Goal: Task Accomplishment & Management: Complete application form

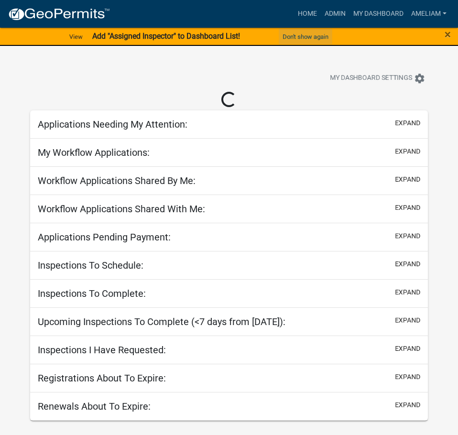
select select "3: 100"
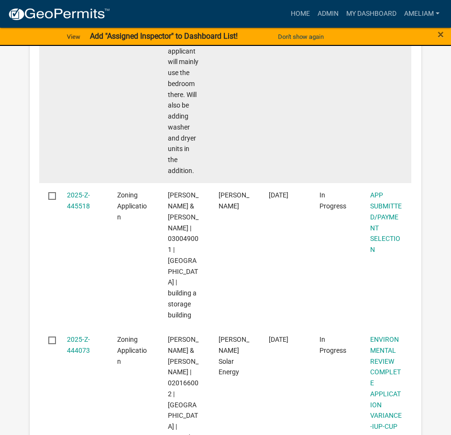
scroll to position [2198, 0]
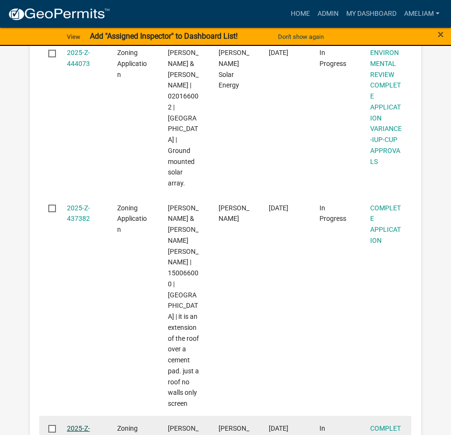
click at [72, 261] on link "2025-Z-436356" at bounding box center [78, 433] width 23 height 19
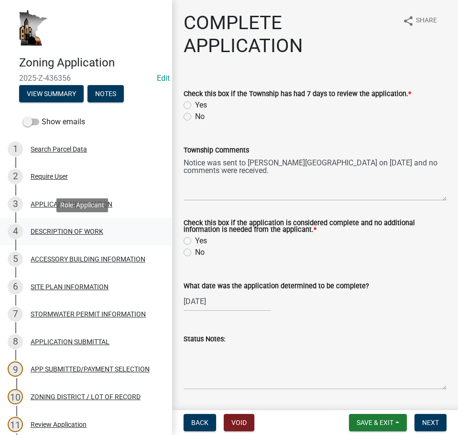
click at [66, 231] on div "DESCRIPTION OF WORK" at bounding box center [67, 231] width 73 height 7
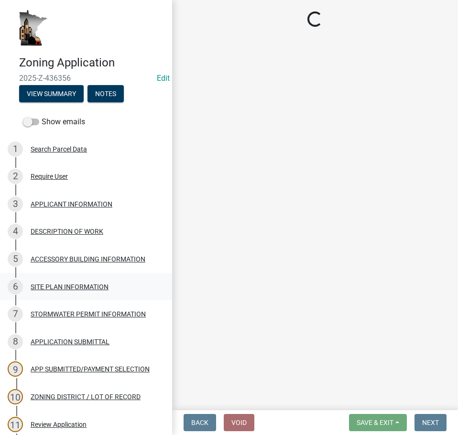
select select "8a50126a-ac8f-44d1-8890-2a914b053a60"
select select "f9b7dd3b-3a38-45c4-aa8d-40d341efce99"
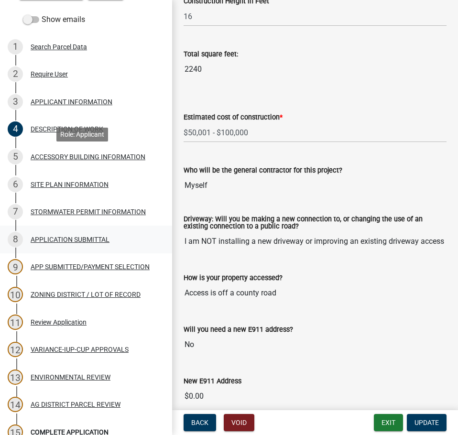
scroll to position [191, 0]
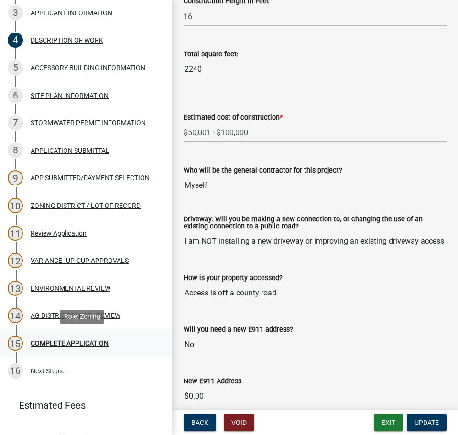
click at [101, 261] on div "15 COMPLETE APPLICATION" at bounding box center [82, 342] width 149 height 15
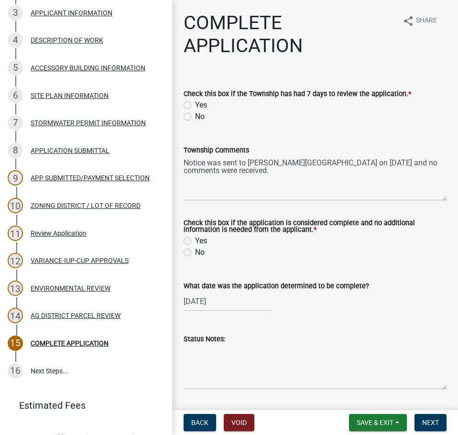
scroll to position [29, 0]
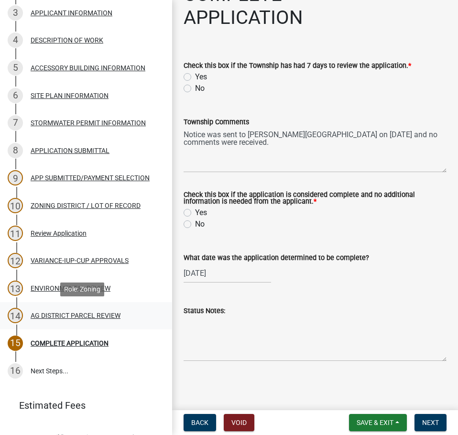
click at [78, 261] on div "14 AG DISTRICT PARCEL REVIEW" at bounding box center [82, 315] width 149 height 15
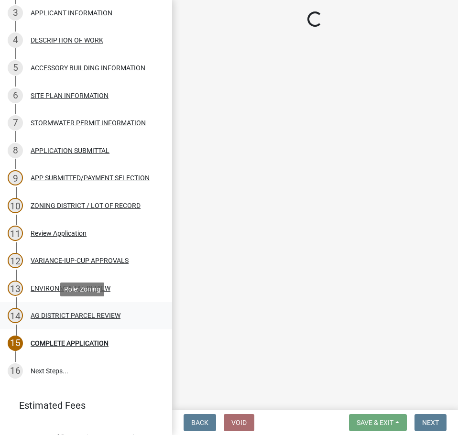
scroll to position [0, 0]
select select "fe23c68f-3976-40fb-92de-7ec6f88d0010"
select select "c27f3562-6487-48b9-bb79-d53cdb3b0a36"
select select "e720d887-05b7-48e7-b675-04570e4c9f75"
select select "3e342f75-9fb1-4b8c-bbeb-47cfa96347ca"
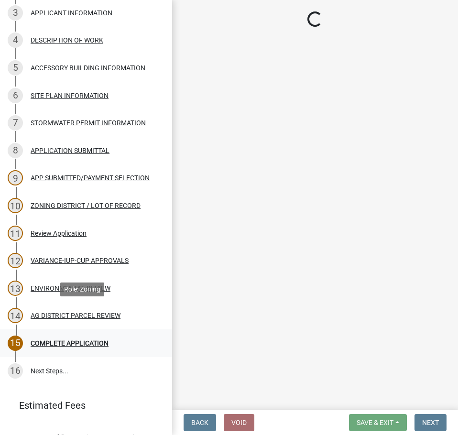
select select "c756e23e-ff22-4e58-8178-2621bc441b49"
select select "d6ee9fe6-eaeb-4075-8903-6582290b482e"
select select "a045efff-9645-47c6-b046-89cf1e905dd6"
select select "aa1ca06f-8d34-4542-998d-1b6ccdc96445"
select select "f47993c2-143f-42b0-843f-88b20baa7a0f"
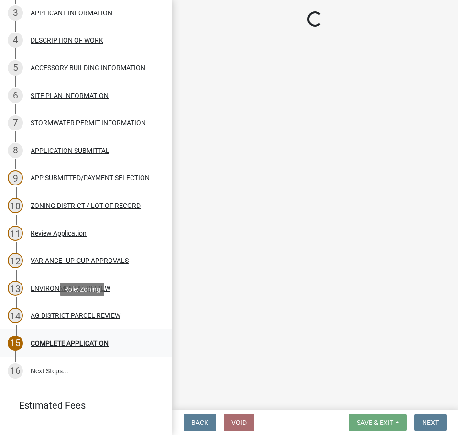
select select "010a36e8-78ab-47dd-88f8-ccc0edf139b8"
select select "617636dc-6122-45c9-991a-bd8b90cb2b24"
select select "2afcbc7a-ba70-4308-bdab-ed49491d43d0"
select select "be49bf27-167c-4383-b137-854eb09e2cec"
select select "6e389f70-961b-4b78-9c47-c422b69289d9"
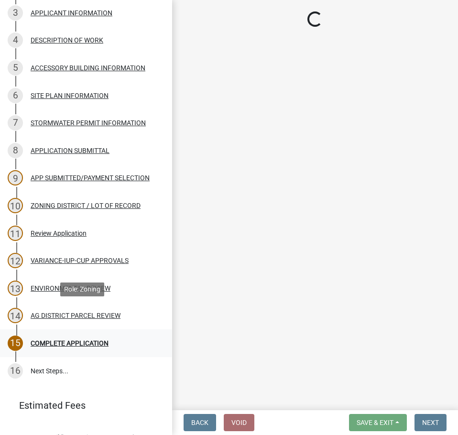
select select "1e0d970e-6746-4216-b065-d6933a69b3fa"
select select "44b75d30-e230-4ce0-8c0f-1ddadfe5cfb2"
select select "6d223645-95f1-4b70-a074-2c09099ea196"
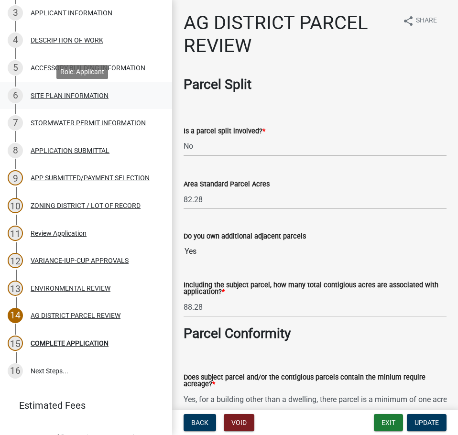
scroll to position [143, 0]
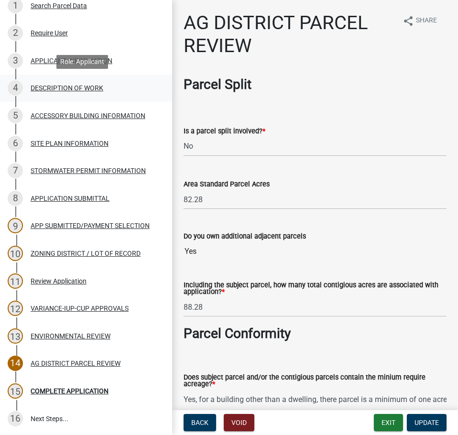
click at [84, 89] on div "DESCRIPTION OF WORK" at bounding box center [67, 88] width 73 height 7
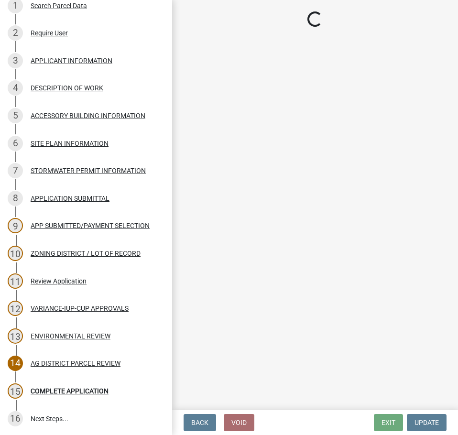
select select "8a50126a-ac8f-44d1-8890-2a914b053a60"
select select "f9b7dd3b-3a38-45c4-aa8d-40d341efce99"
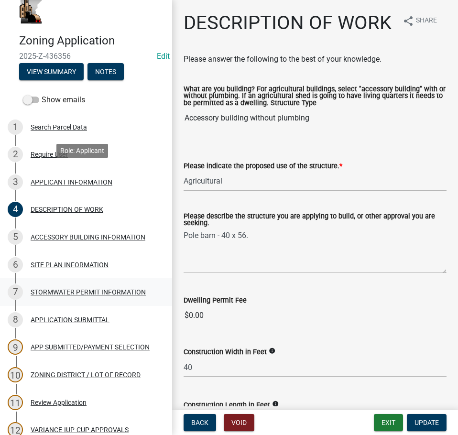
scroll to position [0, 0]
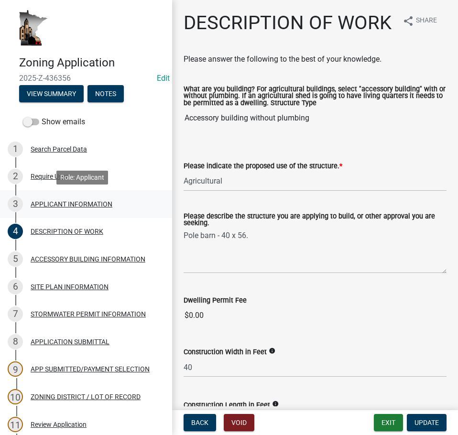
click at [99, 199] on div "3 APPLICANT INFORMATION" at bounding box center [82, 203] width 149 height 15
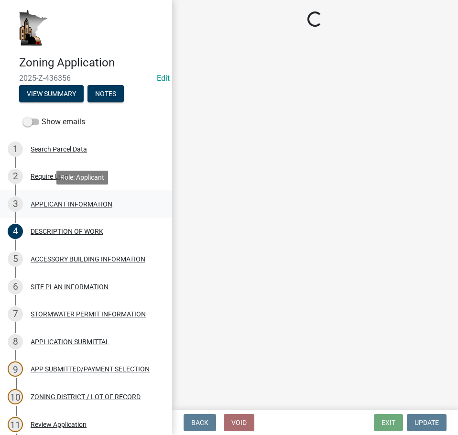
select select "884de254-84a4-4256-8abe-0e7e5fcf6e66"
select select "ebdec0be-cc1c-4664-a771-1fdb3af8851d"
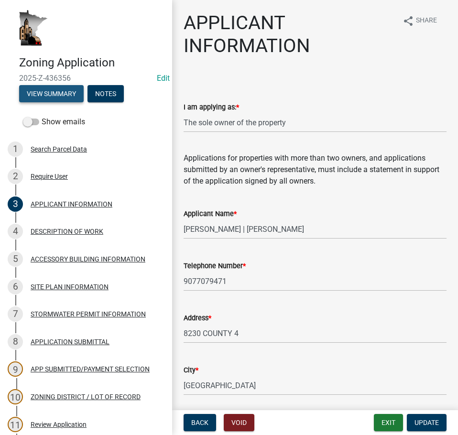
click at [37, 94] on button "View Summary" at bounding box center [51, 93] width 65 height 17
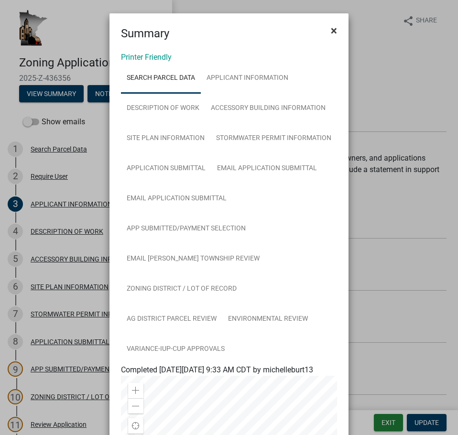
click at [331, 36] on span "×" at bounding box center [334, 30] width 6 height 13
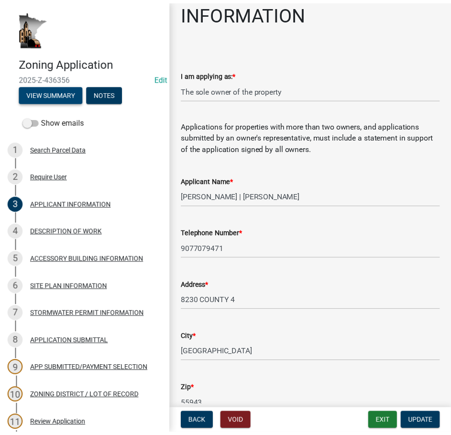
scroll to position [48, 0]
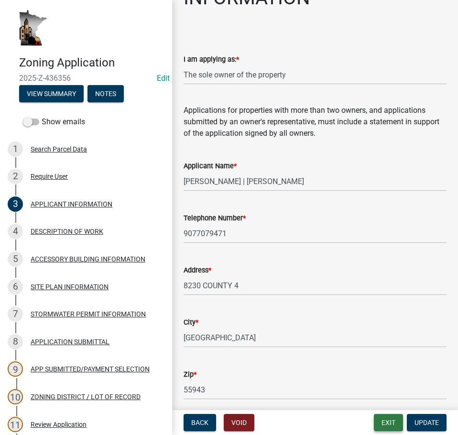
click at [388, 261] on button "Exit" at bounding box center [388, 422] width 29 height 17
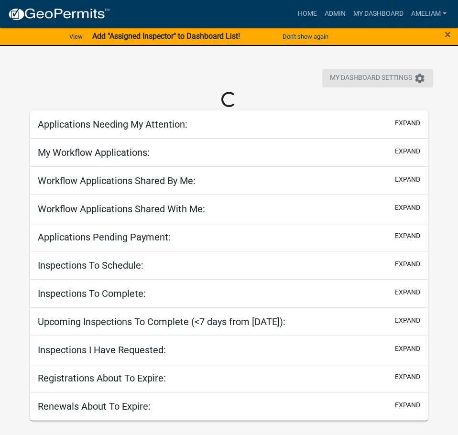
select select "3: 100"
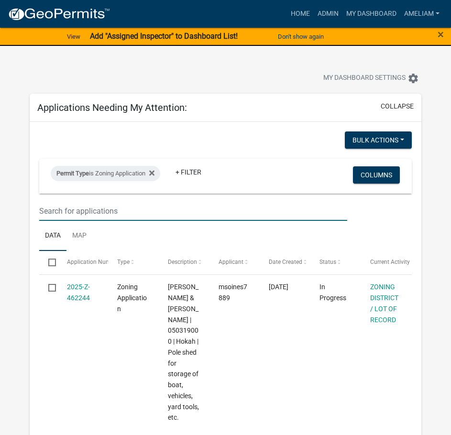
click at [152, 213] on input "text" at bounding box center [193, 211] width 308 height 20
type input "[PERSON_NAME]"
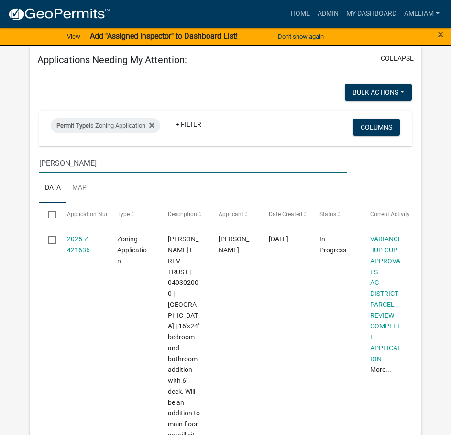
scroll to position [47, 0]
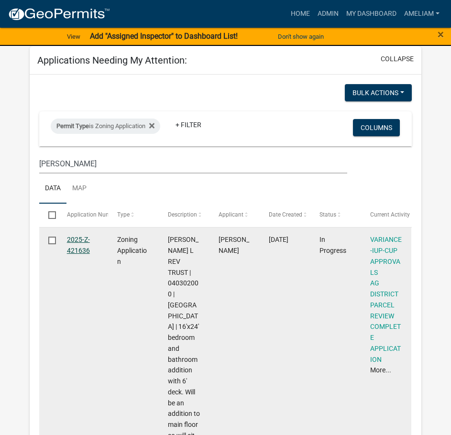
click at [88, 246] on link "2025-Z-421636" at bounding box center [78, 245] width 23 height 19
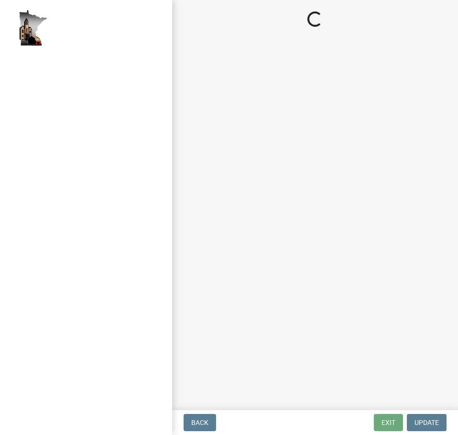
select select "fe23c68f-3976-40fb-92de-7ec6f88d0010"
select select "be49bf27-167c-4383-b137-854eb09e2cec"
select select "ea96c5ed-c84a-49cb-9cdc-61f0fb5ccecf"
select select "1e0d970e-6746-4216-b065-d6933a69b3fa"
select select "44b75d30-e230-4ce0-8c0f-1ddadfe5cfb2"
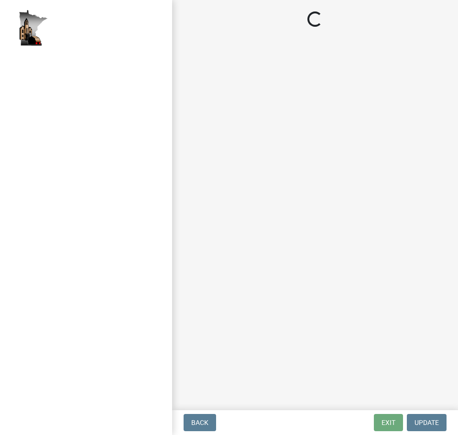
select select "6d223645-95f1-4b70-a074-2c09099ea196"
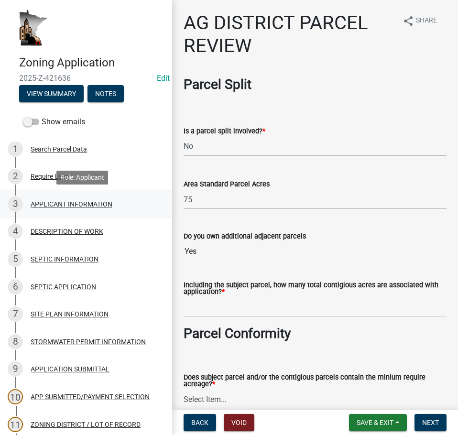
click at [87, 201] on div "APPLICANT INFORMATION" at bounding box center [72, 204] width 82 height 7
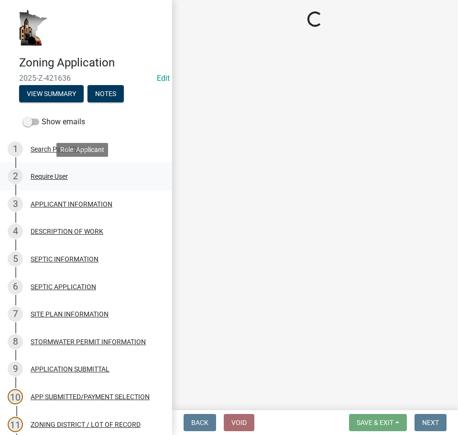
select select "884de254-84a4-4256-8abe-0e7e5fcf6e66"
select select "8fb0c41e-755b-47ca-b3e9-06e4ea5a0865"
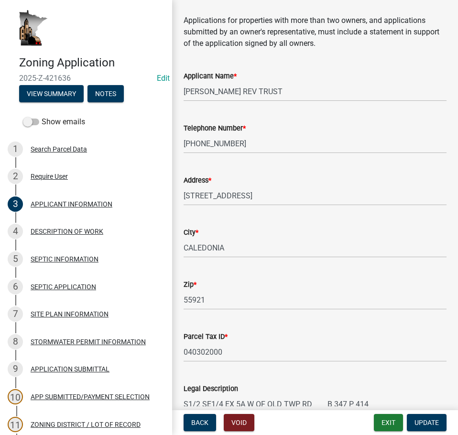
scroll to position [281, 0]
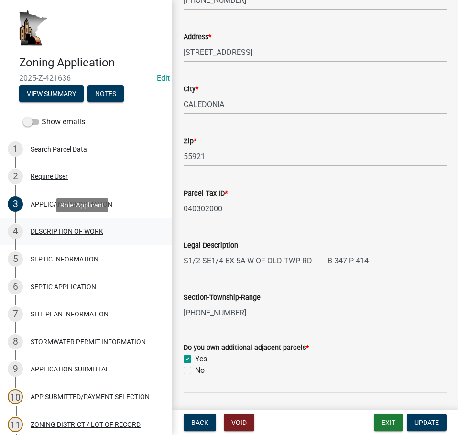
click at [79, 224] on div "4 DESCRIPTION OF WORK" at bounding box center [82, 231] width 149 height 15
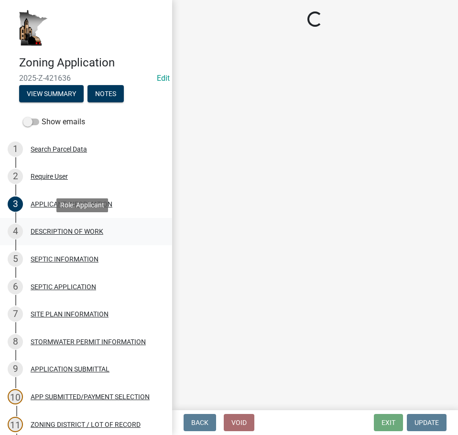
scroll to position [0, 0]
select select "6dad8dce-c461-49dc-8985-04b6211e418d"
select select "f9b7dd3b-3a38-45c4-aa8d-40d341efce99"
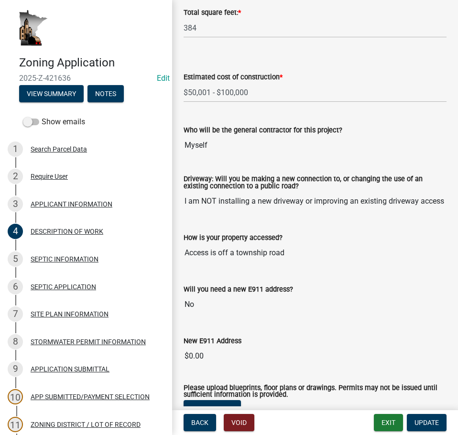
scroll to position [602, 0]
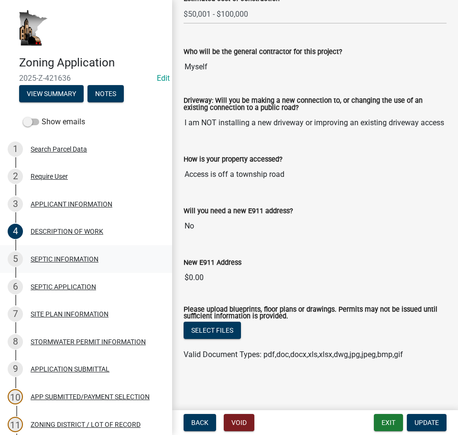
click at [70, 257] on div "SEPTIC INFORMATION" at bounding box center [65, 259] width 68 height 7
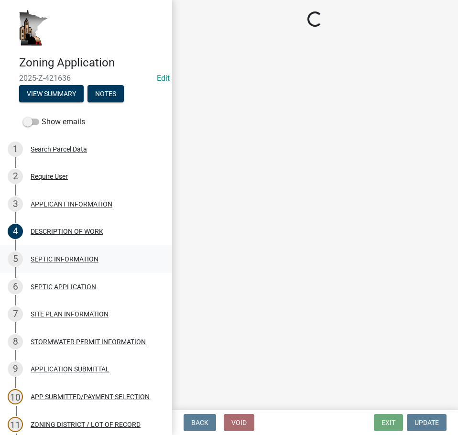
scroll to position [0, 0]
select select "8af507c0-372b-47b1-ab79-4e0716000388"
select select "dded66e1-a2c9-47bc-b432-63c50e1d2994"
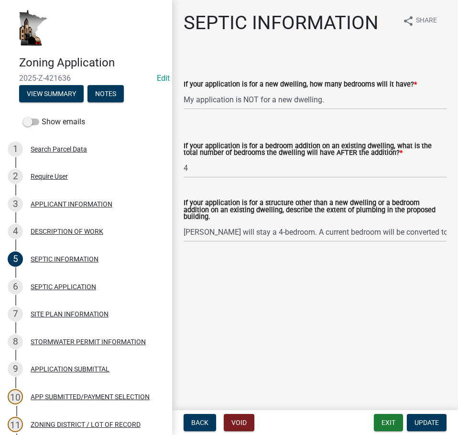
click at [72, 261] on div "SEPTIC APPLICATION" at bounding box center [63, 286] width 65 height 7
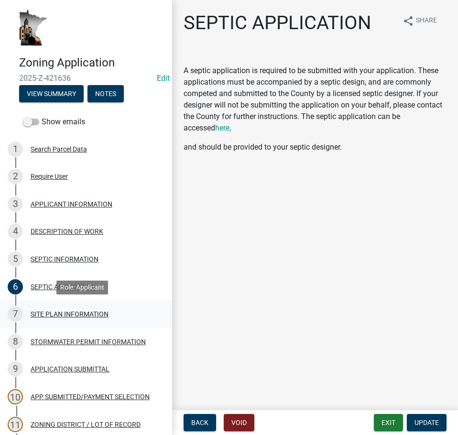
click at [73, 261] on div "SITE PLAN INFORMATION" at bounding box center [70, 314] width 78 height 7
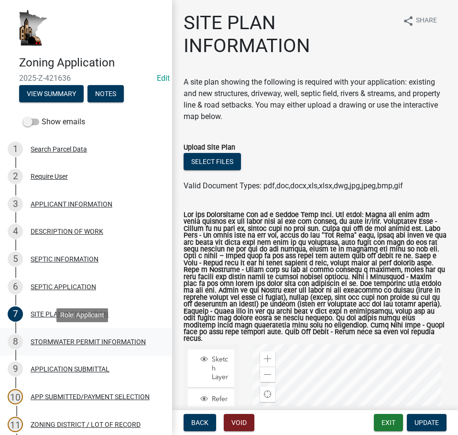
click at [106, 261] on div "8 STORMWATER PERMIT INFORMATION" at bounding box center [82, 341] width 149 height 15
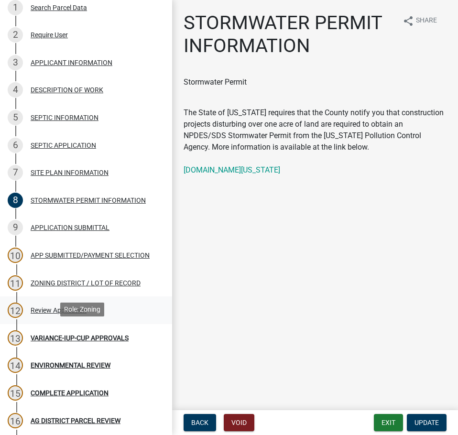
scroll to position [143, 0]
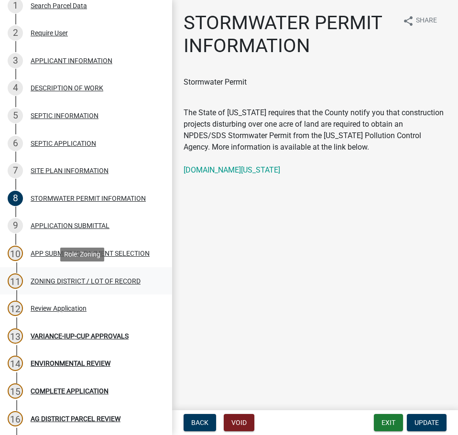
click at [93, 261] on div "11 ZONING DISTRICT / LOT OF RECORD" at bounding box center [82, 280] width 149 height 15
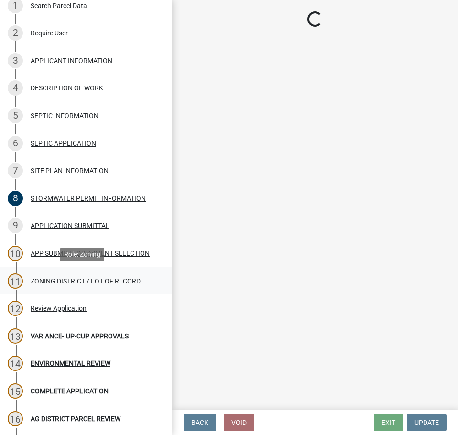
click at [100, 261] on div "ZONING DISTRICT / LOT OF RECORD" at bounding box center [86, 281] width 110 height 7
select select "4e40cecd-d56d-4d3a-a779-2c11c403f329"
select select "8fe8ed3e-c0e1-408b-96fc-f68303b4ae81"
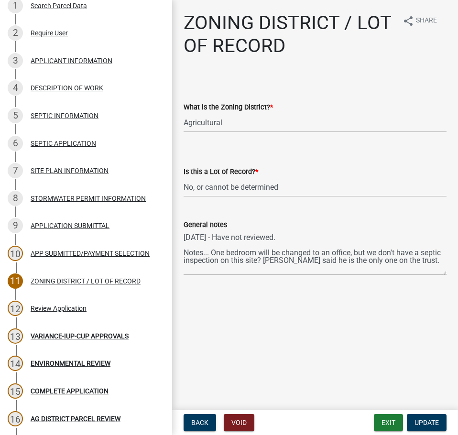
select select "4e40cecd-d56d-4d3a-a779-2c11c403f329"
select select "8fe8ed3e-c0e1-408b-96fc-f68303b4ae81"
drag, startPoint x: 249, startPoint y: 259, endPoint x: 238, endPoint y: 250, distance: 14.6
click at [238, 250] on textarea "[DATE] - Have not reviewed. Notes... One bedroom will be changed to an office, …" at bounding box center [315, 252] width 263 height 45
drag, startPoint x: 405, startPoint y: 265, endPoint x: 176, endPoint y: 242, distance: 230.0
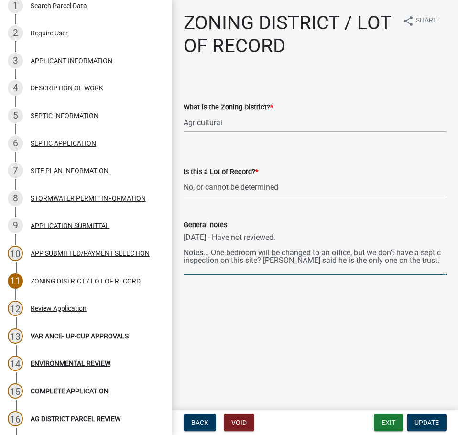
click at [176, 242] on div "ZONING DISTRICT / LOT OF RECORD share Share What is the Zoning District? * Sele…" at bounding box center [315, 151] width 286 height 280
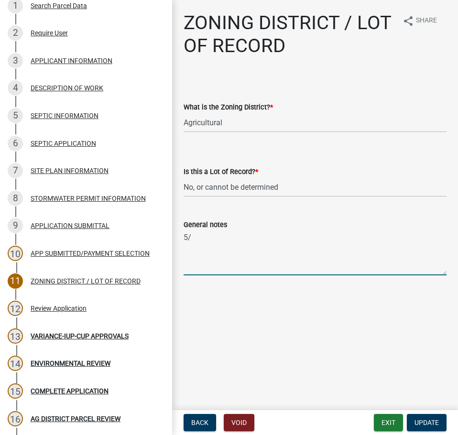
type textarea "5"
click at [439, 261] on button "Update" at bounding box center [427, 422] width 40 height 17
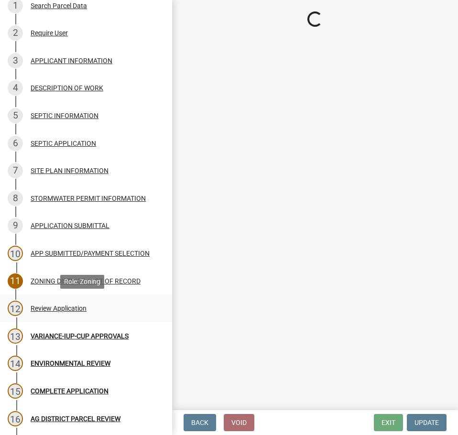
select select "fe23c68f-3976-40fb-92de-7ec6f88d0010"
select select "be49bf27-167c-4383-b137-854eb09e2cec"
select select "ea96c5ed-c84a-49cb-9cdc-61f0fb5ccecf"
select select "1e0d970e-6746-4216-b065-d6933a69b3fa"
select select "44b75d30-e230-4ce0-8c0f-1ddadfe5cfb2"
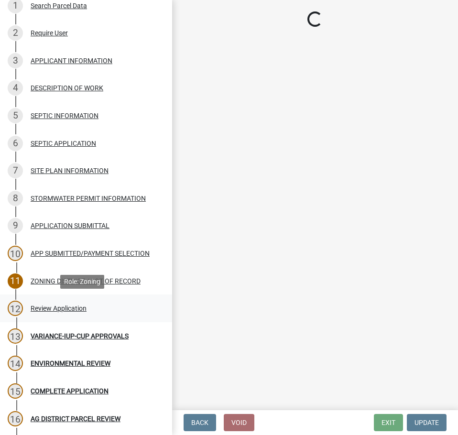
select select "6d223645-95f1-4b70-a074-2c09099ea196"
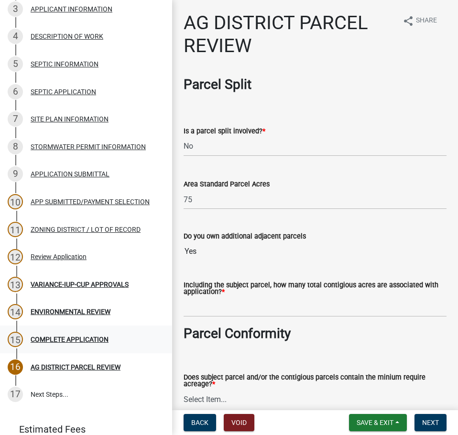
scroll to position [239, 0]
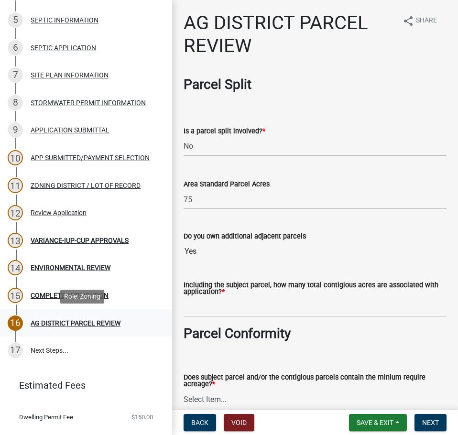
click at [65, 261] on div "AG DISTRICT PARCEL REVIEW" at bounding box center [76, 323] width 90 height 7
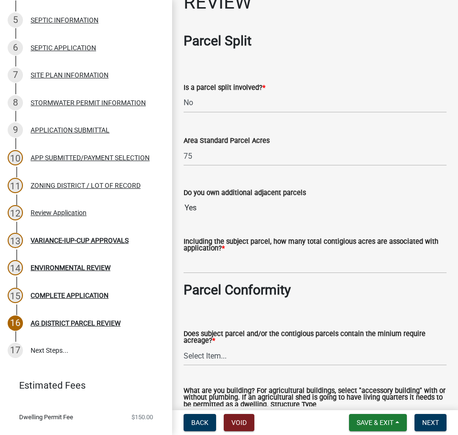
scroll to position [96, 0]
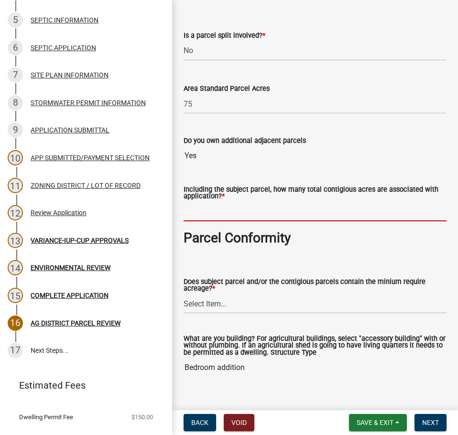
click at [258, 210] on input "text" at bounding box center [315, 212] width 263 height 20
type input "799.7"
click at [310, 250] on wm-data-entity-input "Parcel Conformity" at bounding box center [315, 242] width 263 height 24
click at [205, 255] on div "Does subject parcel and/or the contigious parcels contain the minium require ac…" at bounding box center [315, 284] width 263 height 60
drag, startPoint x: 279, startPoint y: 304, endPoint x: 269, endPoint y: 309, distance: 11.4
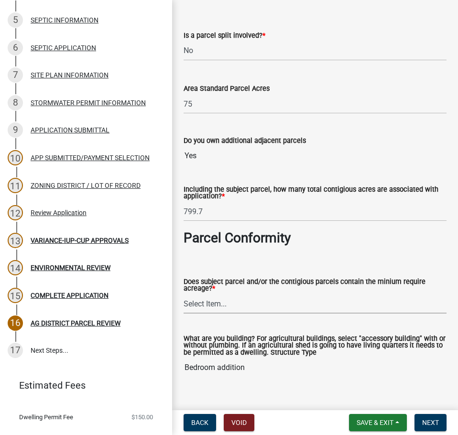
click at [279, 261] on select "Select Item... Yes, for a dwelling, 40 or more acres with one or more acres con…" at bounding box center [315, 304] width 263 height 20
click at [184, 261] on select "Select Item... Yes, for a dwelling, 40 or more acres with one or more acres con…" at bounding box center [315, 304] width 263 height 20
select select "c27f3562-6487-48b9-bb79-d53cdb3b0a36"
click at [286, 261] on wm-data-entity-input "What are you building? For agricultural buildings, select "accessory building" …" at bounding box center [315, 353] width 263 height 63
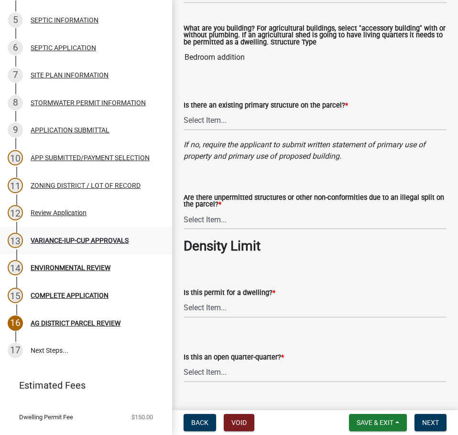
scroll to position [382, 0]
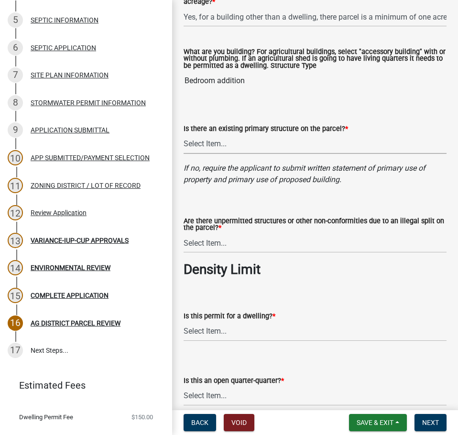
click at [265, 149] on select "Select Item... Yes No" at bounding box center [315, 144] width 263 height 20
click at [184, 135] on select "Select Item... Yes No" at bounding box center [315, 144] width 263 height 20
select select "e720d887-05b7-48e7-b675-04570e4c9f75"
click at [274, 233] on div "Are there unpermitted structures or other non-conformities due to an illegal sp…" at bounding box center [315, 225] width 263 height 15
drag, startPoint x: 272, startPoint y: 245, endPoint x: 270, endPoint y: 254, distance: 9.7
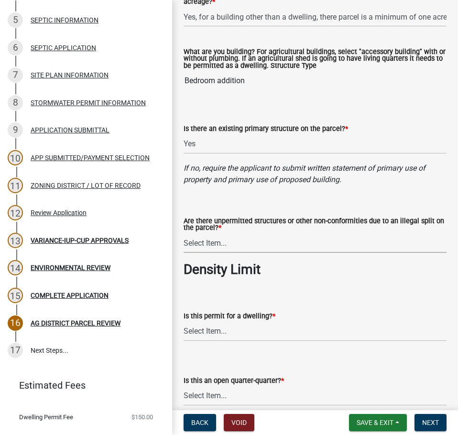
click at [272, 245] on select "Select Item... Yes No" at bounding box center [315, 243] width 263 height 20
click at [184, 235] on select "Select Item... Yes No" at bounding box center [315, 243] width 263 height 20
select select "3e342f75-9fb1-4b8c-bbeb-47cfa96347ca"
click at [261, 261] on form "Is this permit for a dwelling? * Select Item... Yes No N/A" at bounding box center [315, 320] width 263 height 43
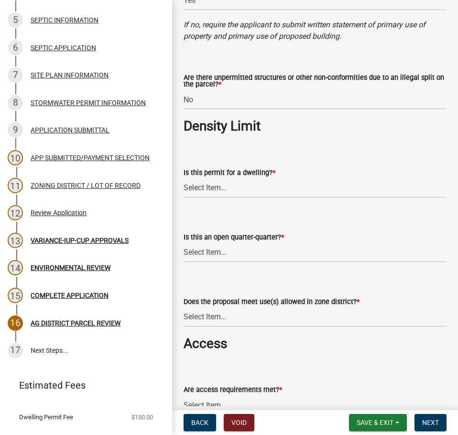
click at [249, 200] on wm-data-entity-input "Is this permit for a dwelling? * Select Item... Yes No N/A" at bounding box center [315, 174] width 263 height 65
click at [249, 197] on select "Select Item... Yes No N/A" at bounding box center [315, 188] width 263 height 20
click at [184, 180] on select "Select Item... Yes No N/A" at bounding box center [315, 188] width 263 height 20
select select "c756e23e-ff22-4e58-8178-2621bc441b49"
click at [224, 193] on select "Select Item... Yes No N/A" at bounding box center [315, 188] width 263 height 20
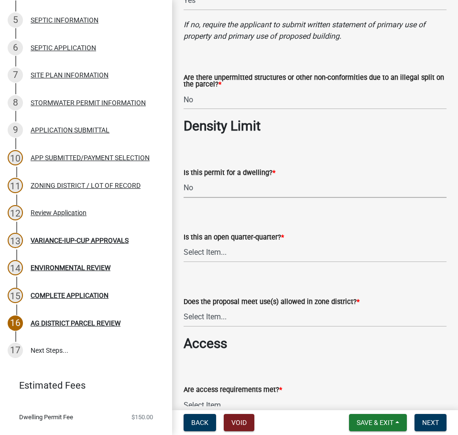
click at [184, 180] on select "Select Item... Yes No N/A" at bounding box center [315, 188] width 263 height 20
click at [220, 259] on select "Select Item... Yes No NA" at bounding box center [315, 253] width 263 height 20
click at [184, 244] on select "Select Item... Yes No NA" at bounding box center [315, 253] width 263 height 20
select select "93514e09-9993-4aea-b530-60a9708c3e74"
click at [237, 261] on select "Select Item... Yes, permitted use Yes, conditional use Yes, interim use Yes, ac…" at bounding box center [315, 317] width 263 height 20
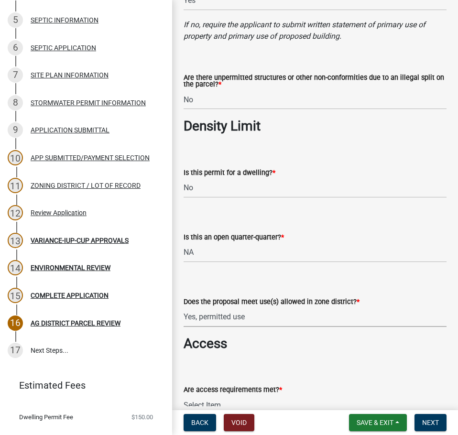
click at [184, 261] on select "Select Item... Yes, permitted use Yes, conditional use Yes, interim use Yes, ac…" at bounding box center [315, 317] width 263 height 20
select select "a045efff-9645-47c6-b046-89cf1e905dd6"
click at [312, 261] on div "Are access requirements met? * Select Item... yes no N/A - No modifications to …" at bounding box center [315, 387] width 263 height 56
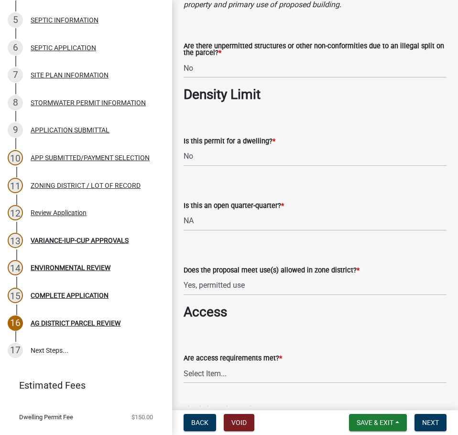
scroll to position [621, 0]
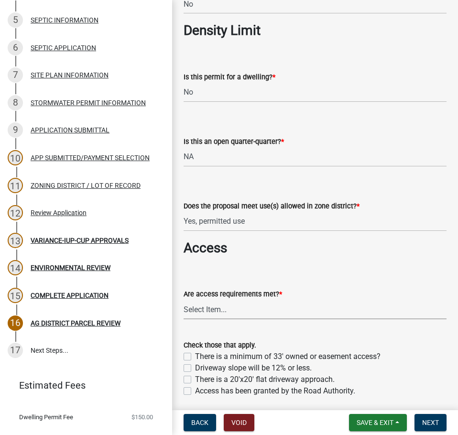
click at [256, 261] on select "Select Item... yes no N/A - No modifications to existing driveway are proposed." at bounding box center [315, 310] width 263 height 20
click at [184, 261] on select "Select Item... yes no N/A - No modifications to existing driveway are proposed." at bounding box center [315, 310] width 263 height 20
select select "aa1ca06f-8d34-4542-998d-1b6ccdc96445"
click at [442, 261] on div "Check those that apply. There is a minimum of 33' owned or easement access? Dri…" at bounding box center [314, 362] width 277 height 69
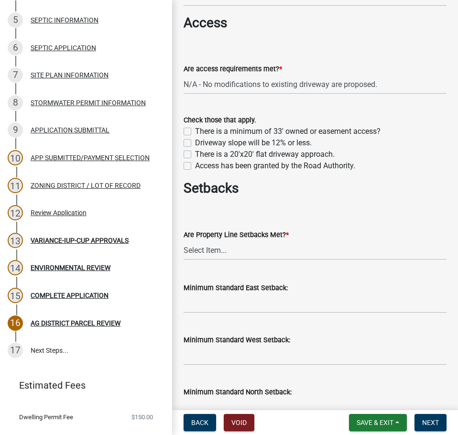
scroll to position [860, 0]
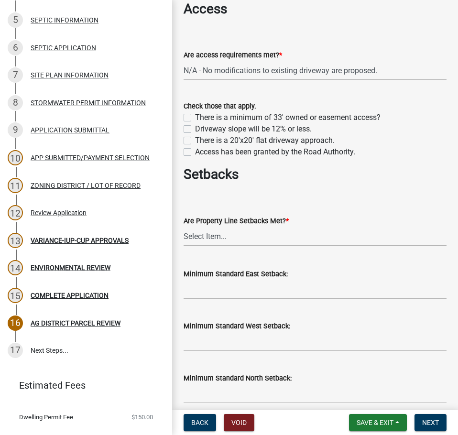
click at [202, 238] on select "Select Item... Yes No" at bounding box center [315, 237] width 263 height 20
click at [184, 228] on select "Select Item... Yes No" at bounding box center [315, 237] width 263 height 20
select select "f47993c2-143f-42b0-843f-88b20baa7a0f"
click at [216, 261] on input "Minimum Standard East Setback:" at bounding box center [315, 290] width 263 height 20
type input "50 ft"
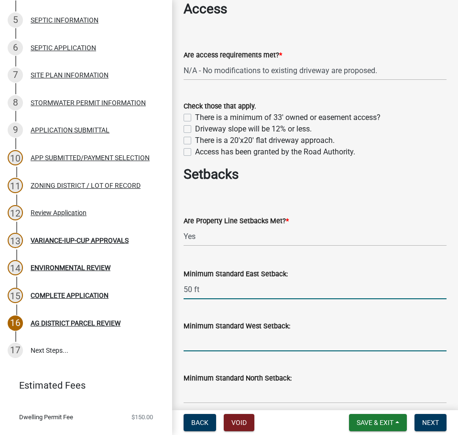
drag, startPoint x: 231, startPoint y: 346, endPoint x: 227, endPoint y: 351, distance: 5.8
click at [231, 261] on input "Minimum Standard West Setback:" at bounding box center [315, 342] width 263 height 20
type input "50 ft"
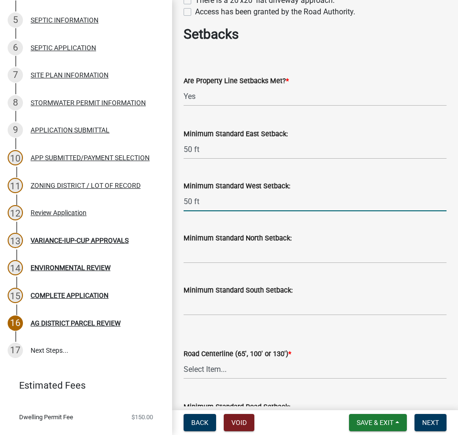
scroll to position [1004, 0]
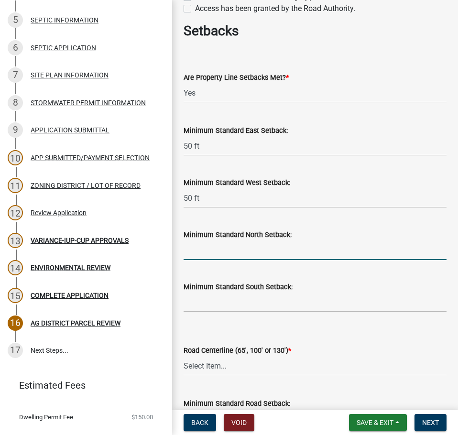
click at [222, 253] on input "Minimum Standard North Setback:" at bounding box center [315, 250] width 263 height 20
type input "50 ft"
click at [228, 261] on wm-data-entity-input "Minimum Standard South Setback:" at bounding box center [315, 294] width 263 height 52
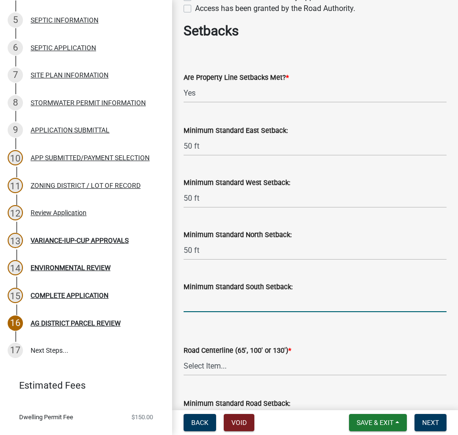
drag, startPoint x: 228, startPoint y: 307, endPoint x: 232, endPoint y: 314, distance: 7.7
click at [228, 261] on input "Minimum Standard South Setback:" at bounding box center [315, 302] width 263 height 20
type input "50 ft"
click at [352, 261] on div "Road Centerline (65', 100' or 130') * Select Item... Yes No" at bounding box center [315, 348] width 263 height 56
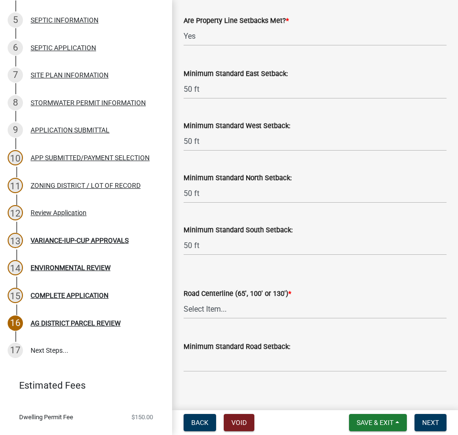
scroll to position [1099, 0]
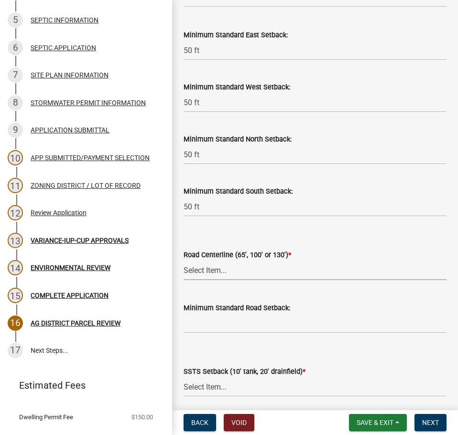
click at [268, 261] on select "Select Item... Yes No" at bounding box center [315, 270] width 263 height 20
click at [184, 261] on select "Select Item... Yes No" at bounding box center [315, 270] width 263 height 20
select select "010a36e8-78ab-47dd-88f8-ccc0edf139b8"
click at [263, 261] on input "Minimum Standard Road Setback:" at bounding box center [315, 324] width 263 height 20
type input "65 ft"
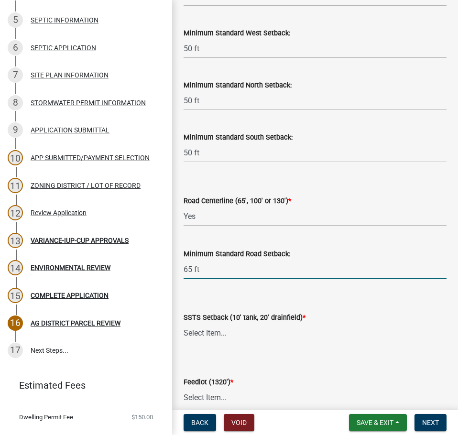
scroll to position [1243, 0]
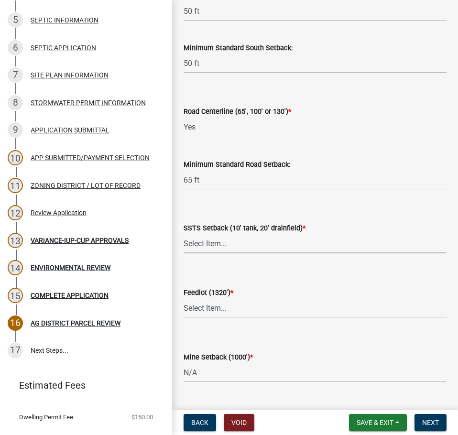
drag, startPoint x: 283, startPoint y: 249, endPoint x: 280, endPoint y: 253, distance: 5.1
click at [283, 249] on select "Select Item... Yes No N/A" at bounding box center [315, 244] width 263 height 20
click at [184, 236] on select "Select Item... Yes No N/A" at bounding box center [315, 244] width 263 height 20
select select "617636dc-6122-45c9-991a-bd8b90cb2b24"
click at [269, 261] on form "Feedlot (1320') * Select Item... Yes No N/A" at bounding box center [315, 296] width 263 height 43
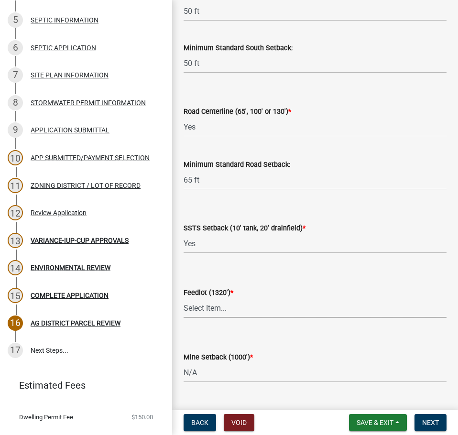
click at [292, 261] on select "Select Item... Yes No N/A" at bounding box center [315, 308] width 263 height 20
click at [275, 251] on select "Select Item... Yes No N/A" at bounding box center [315, 244] width 263 height 20
click at [389, 205] on div "SSTS Setback (10' tank, 20' drainfield) * Select Item... Yes No N/A" at bounding box center [315, 225] width 263 height 56
click at [234, 261] on select "Select Item... Yes No N/A" at bounding box center [315, 308] width 263 height 20
click at [184, 261] on select "Select Item... Yes No N/A" at bounding box center [315, 308] width 263 height 20
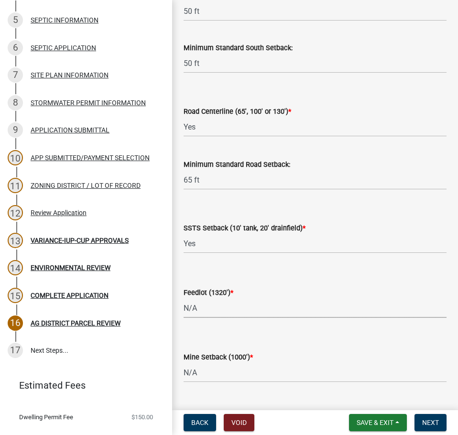
drag, startPoint x: 212, startPoint y: 311, endPoint x: 205, endPoint y: 318, distance: 9.8
click at [212, 261] on select "Select Item... Yes No N/A" at bounding box center [315, 308] width 263 height 20
click at [184, 261] on select "Select Item... Yes No N/A" at bounding box center [315, 308] width 263 height 20
select select "a9ce9e2b-a26e-4782-922d-09df730091ad"
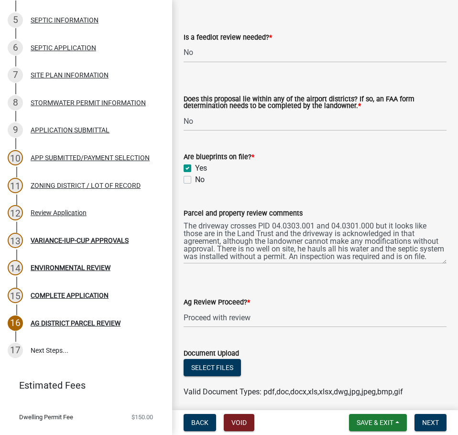
scroll to position [1720, 0]
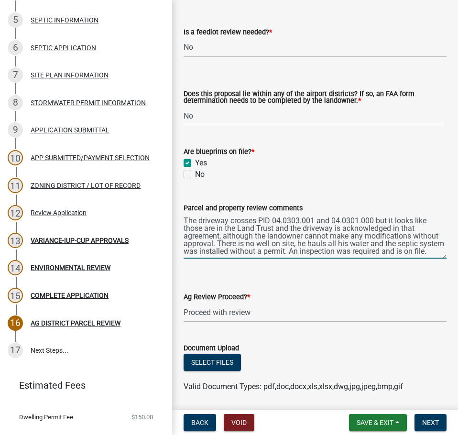
click at [424, 247] on textarea "The driveway crosses PID 04.0303.001 and 04.0301.000 but it looks like those ar…" at bounding box center [315, 236] width 263 height 45
click at [216, 246] on textarea "The driveway crosses PID 04.0303.001 and 04.0301.000 but it looks like those ar…" at bounding box center [315, 236] width 263 height 45
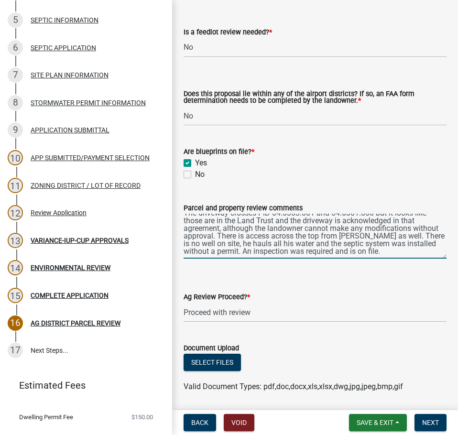
click at [435, 259] on textarea "The driveway crosses PID 04.0303.001 and 04.0301.000 but it looks like those ar…" at bounding box center [315, 236] width 263 height 45
click at [422, 258] on textarea "The driveway crosses PID 04.0303.001 and 04.0301.000 but it looks like those ar…" at bounding box center [315, 236] width 263 height 45
type textarea "The driveway crosses PID 04.0303.001 and 04.0301.000 but it looks like those ar…"
click at [424, 261] on span "Next" at bounding box center [430, 423] width 17 height 8
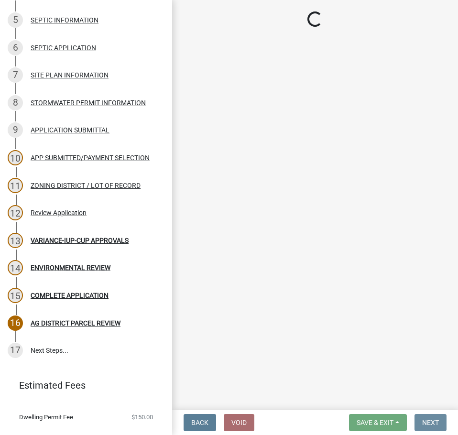
scroll to position [0, 0]
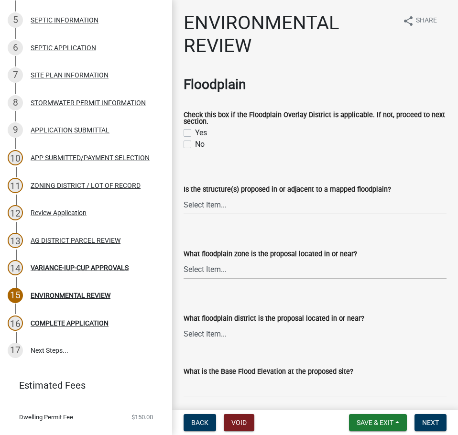
drag, startPoint x: 188, startPoint y: 146, endPoint x: 233, endPoint y: 160, distance: 47.3
click at [195, 146] on label "No" at bounding box center [200, 144] width 10 height 11
click at [195, 145] on input "No" at bounding box center [198, 142] width 6 height 6
checkbox input "true"
checkbox input "false"
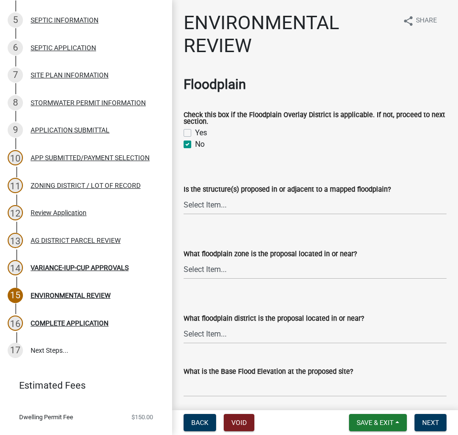
checkbox input "true"
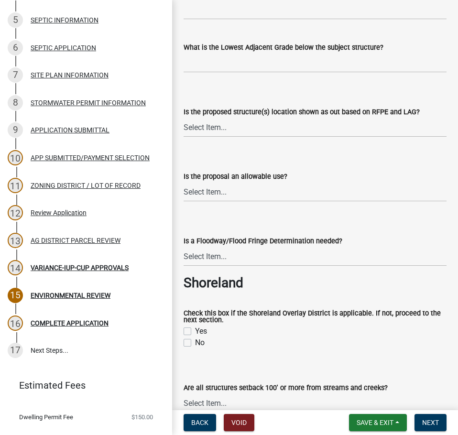
scroll to position [573, 0]
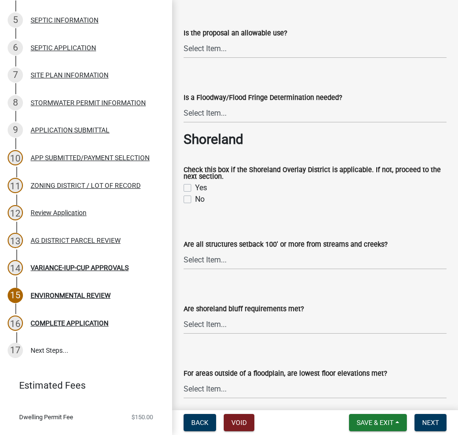
click at [184, 205] on div "No" at bounding box center [315, 199] width 263 height 11
click at [195, 201] on label "No" at bounding box center [200, 199] width 10 height 11
click at [195, 200] on input "No" at bounding box center [198, 197] width 6 height 6
checkbox input "true"
checkbox input "false"
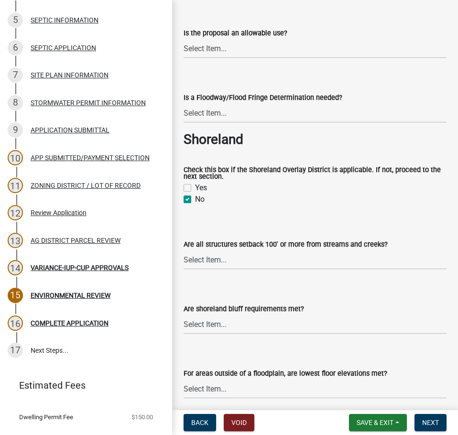
checkbox input "true"
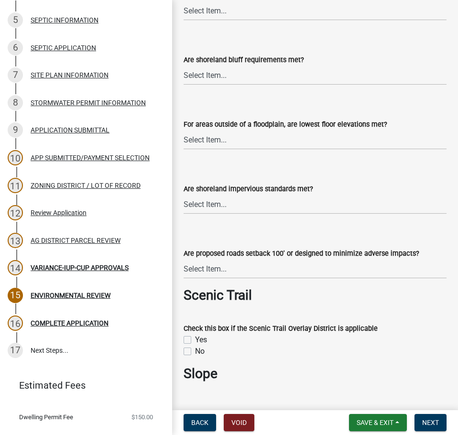
scroll to position [908, 0]
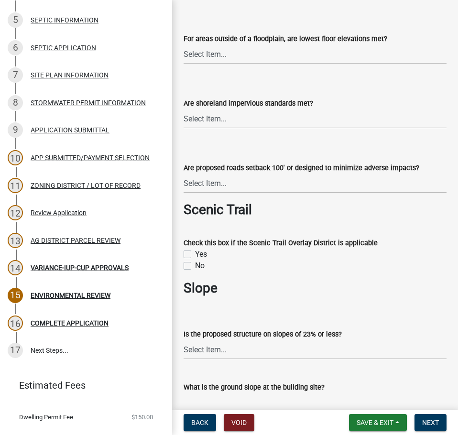
click at [195, 261] on label "No" at bounding box center [200, 265] width 10 height 11
click at [195, 261] on input "No" at bounding box center [198, 263] width 6 height 6
checkbox input "true"
checkbox input "false"
checkbox input "true"
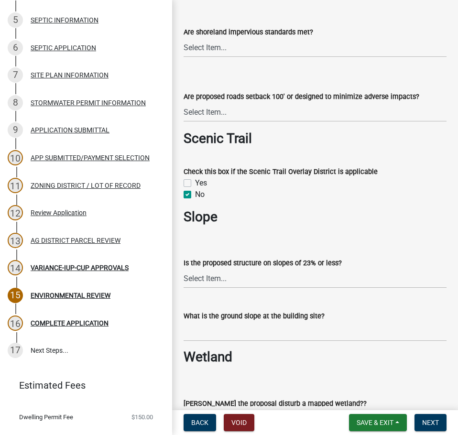
scroll to position [1051, 0]
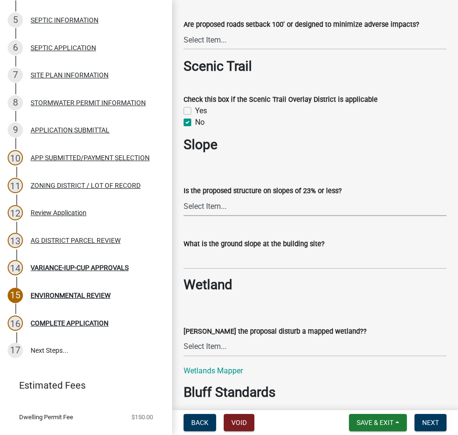
click at [226, 200] on select "Select Item... Yes No" at bounding box center [315, 206] width 263 height 20
click at [184, 197] on select "Select Item... Yes No" at bounding box center [315, 206] width 263 height 20
select select "294fbb0f-ef92-492d-a55d-6ae48f2d4023"
drag, startPoint x: 401, startPoint y: 426, endPoint x: 396, endPoint y: 409, distance: 17.9
click at [400, 261] on button "Save & Exit" at bounding box center [378, 422] width 58 height 17
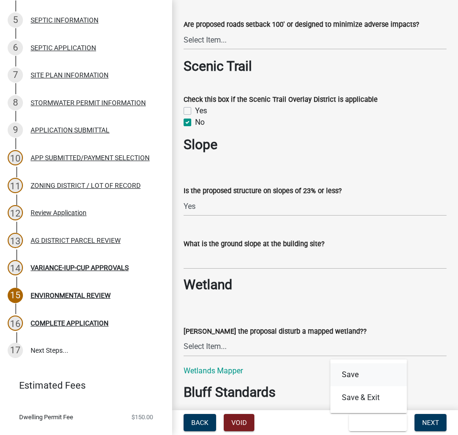
click at [388, 261] on button "Save" at bounding box center [368, 374] width 76 height 23
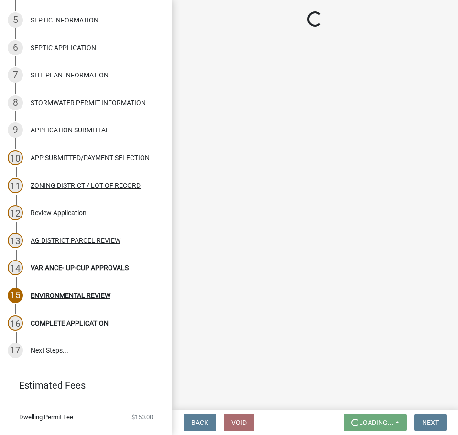
scroll to position [0, 0]
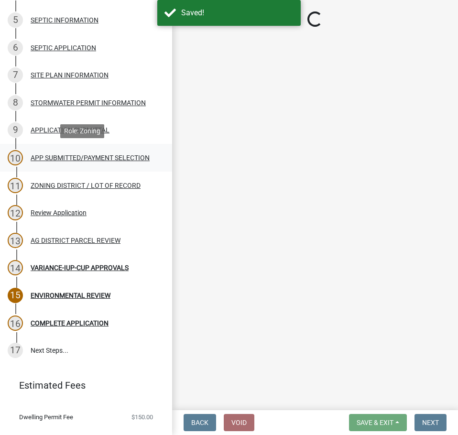
select select "294fbb0f-ef92-492d-a55d-6ae48f2d4023"
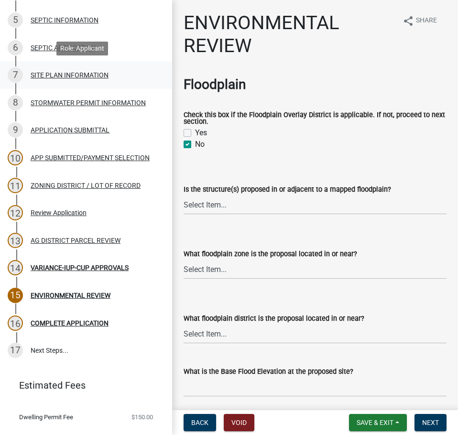
click at [66, 74] on div "SITE PLAN INFORMATION" at bounding box center [70, 75] width 78 height 7
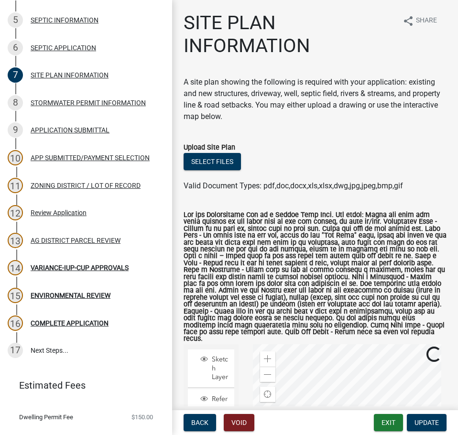
scroll to position [143, 0]
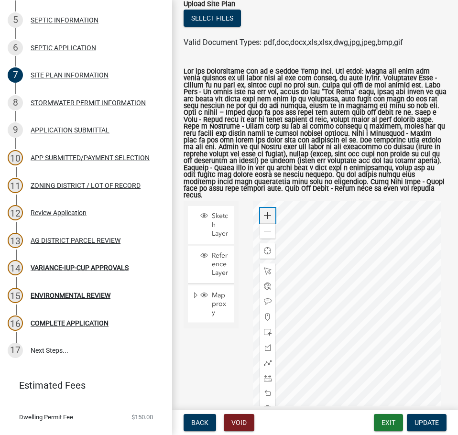
click at [264, 212] on span at bounding box center [268, 216] width 8 height 8
click at [355, 246] on div at bounding box center [350, 320] width 194 height 239
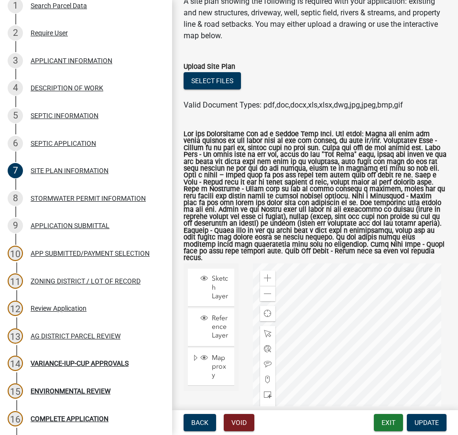
scroll to position [96, 0]
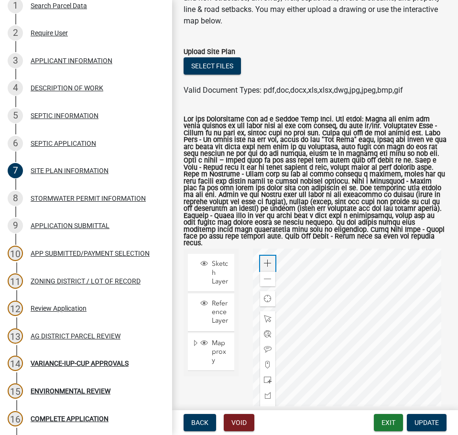
click at [264, 259] on span at bounding box center [268, 263] width 8 height 8
click at [314, 261] on div at bounding box center [350, 368] width 194 height 239
click at [266, 259] on span at bounding box center [268, 263] width 8 height 8
click at [345, 261] on div at bounding box center [350, 368] width 194 height 239
